Goal: Task Accomplishment & Management: Use online tool/utility

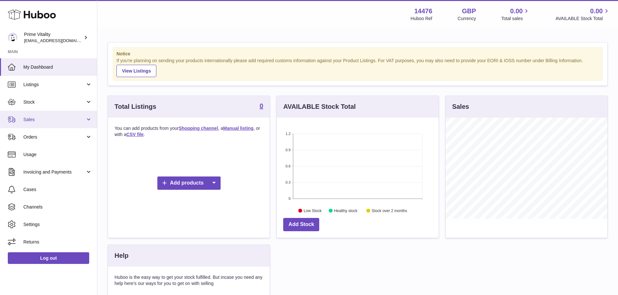
scroll to position [101, 162]
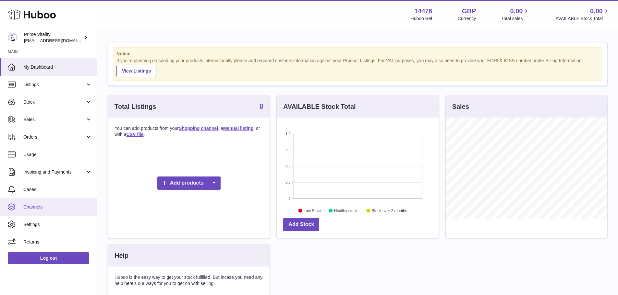
click at [48, 208] on span "Channels" at bounding box center [57, 207] width 69 height 6
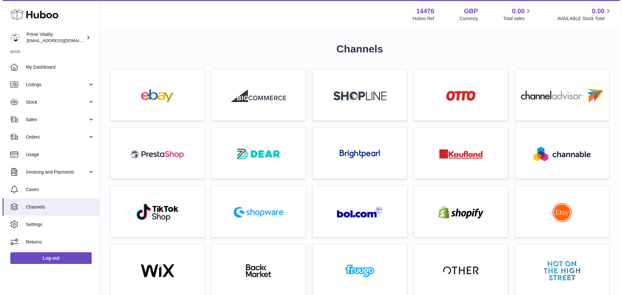
scroll to position [130, 0]
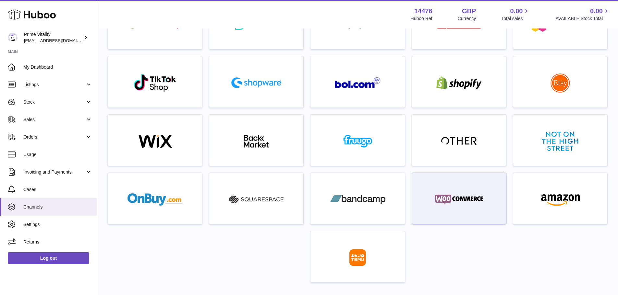
click at [454, 203] on img at bounding box center [458, 199] width 55 height 13
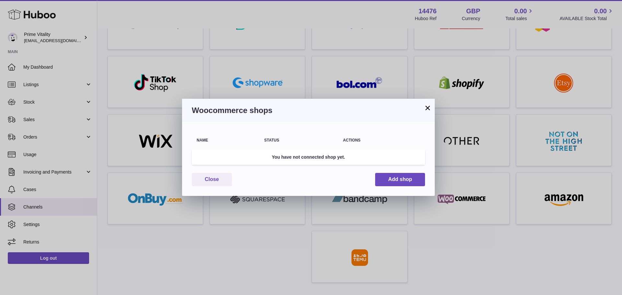
click at [256, 265] on div "× Woocommerce shops Name Status Actions You have not connected shop yet. Close …" at bounding box center [311, 147] width 622 height 295
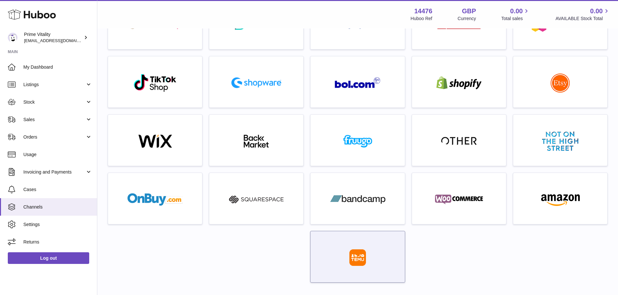
click at [373, 256] on div at bounding box center [358, 258] width 88 height 41
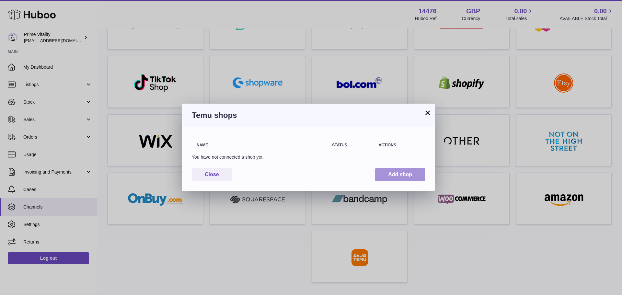
click at [397, 180] on button "Add shop" at bounding box center [400, 174] width 50 height 13
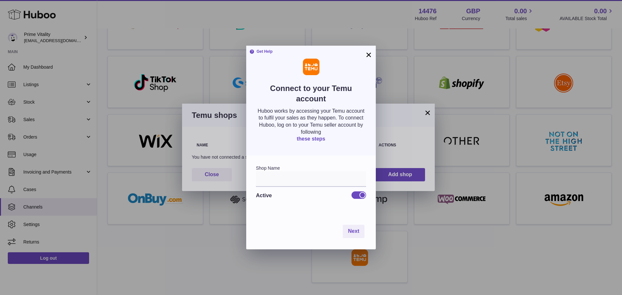
click at [314, 140] on link "these steps" at bounding box center [311, 139] width 29 height 6
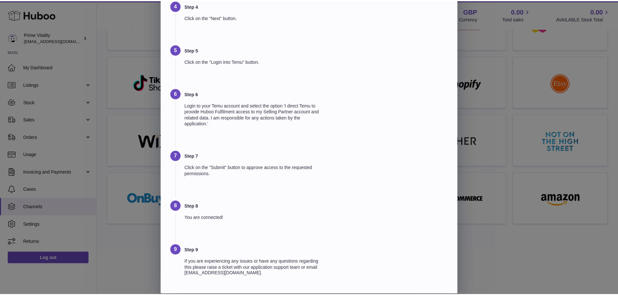
scroll to position [251, 0]
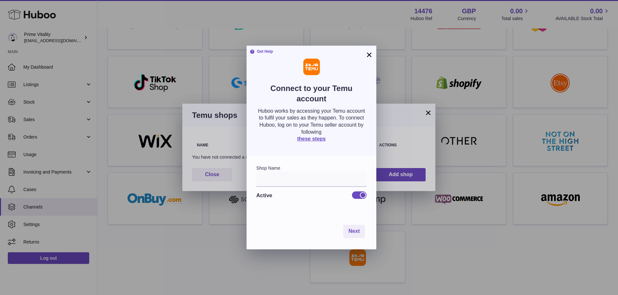
click at [130, 259] on div at bounding box center [309, 147] width 618 height 295
click at [365, 53] on button "×" at bounding box center [369, 55] width 8 height 8
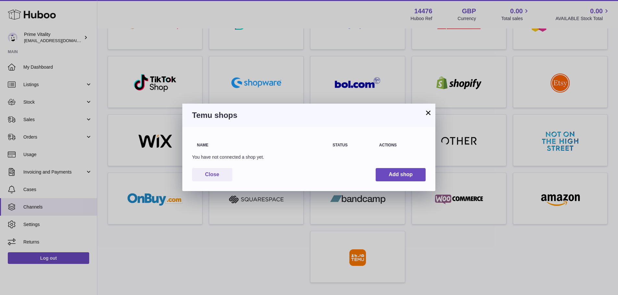
click at [425, 111] on button "×" at bounding box center [428, 113] width 8 height 8
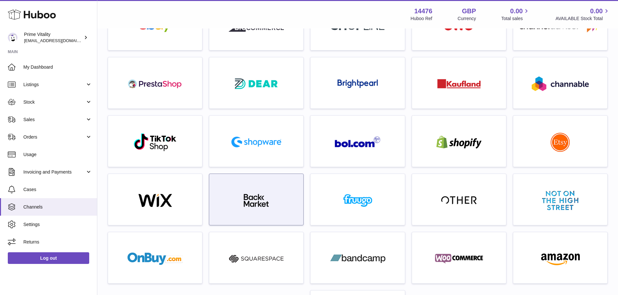
drag, startPoint x: 307, startPoint y: 172, endPoint x: 303, endPoint y: 150, distance: 23.0
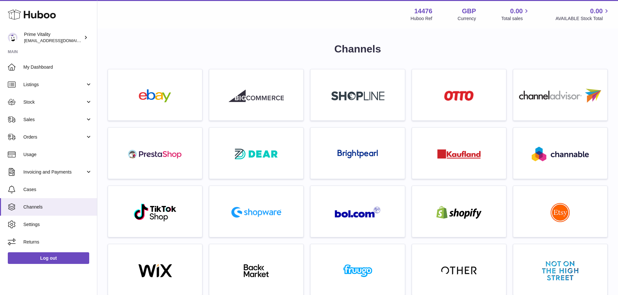
drag, startPoint x: 308, startPoint y: 155, endPoint x: 305, endPoint y: 110, distance: 45.8
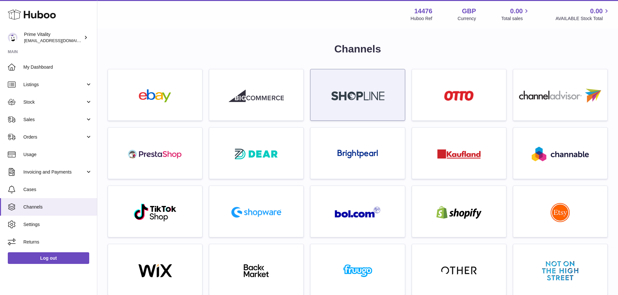
click at [344, 96] on img at bounding box center [357, 95] width 53 height 9
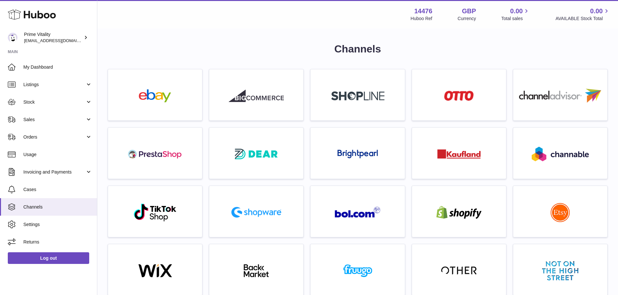
click at [327, 70] on div "× Shopline shops Name Status Actions You have not connected a shop yet. Close A…" at bounding box center [309, 147] width 618 height 295
